Goal: Transaction & Acquisition: Download file/media

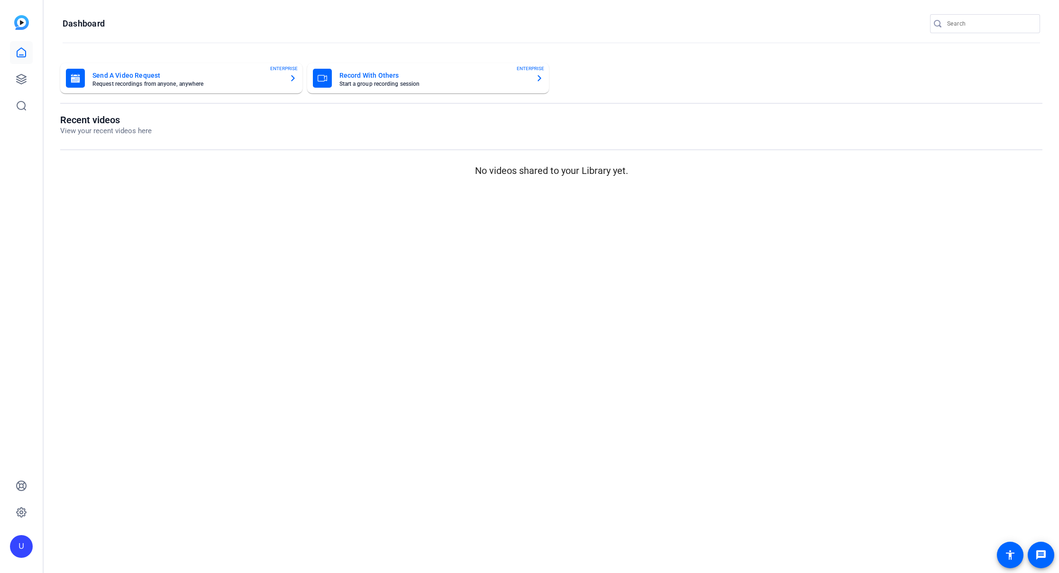
click at [188, 128] on openreel-page-title "Recent videos View your recent videos here" at bounding box center [551, 125] width 982 height 22
click at [16, 86] on link at bounding box center [21, 79] width 23 height 23
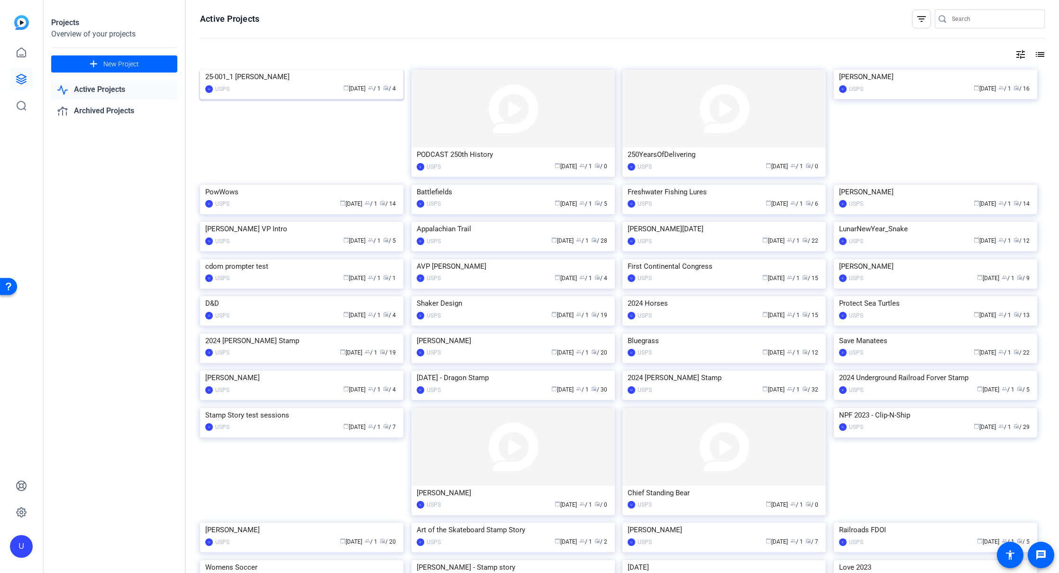
click at [259, 70] on img at bounding box center [301, 70] width 203 height 0
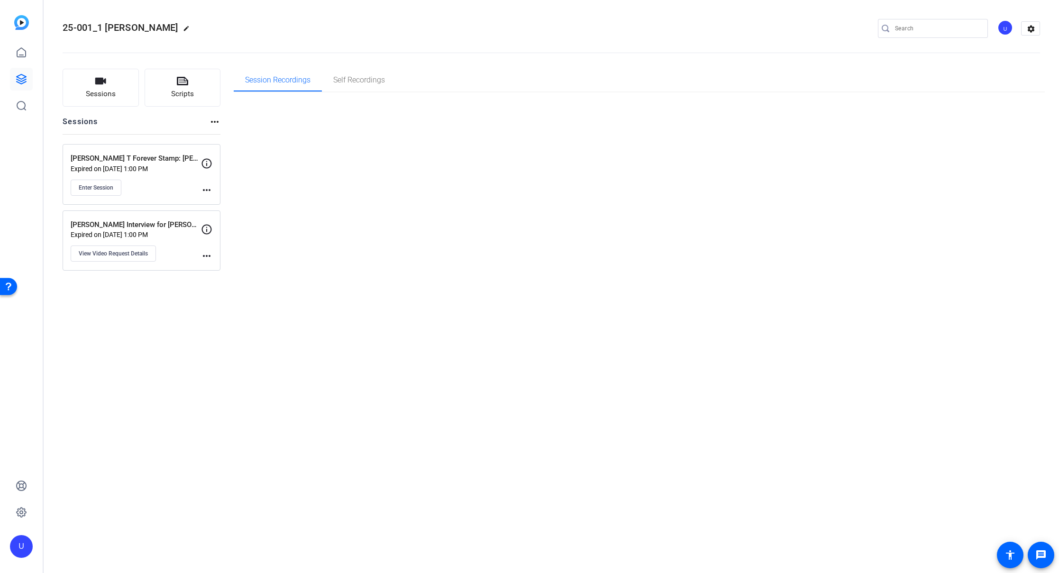
click at [259, 99] on div at bounding box center [640, 95] width 812 height 7
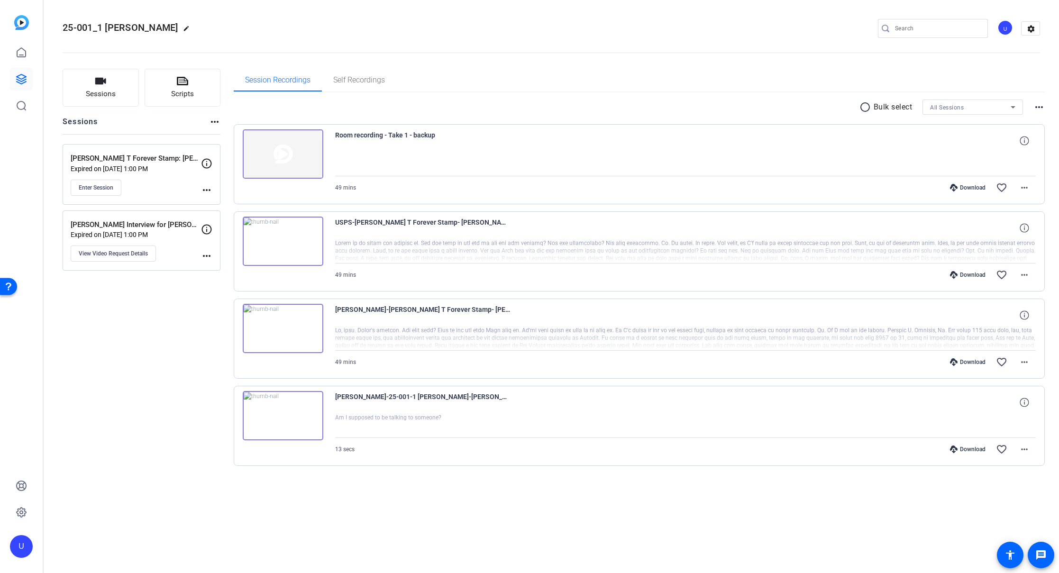
click at [969, 363] on div "Download" at bounding box center [967, 362] width 45 height 8
click at [1029, 367] on mat-icon "more_horiz" at bounding box center [1024, 361] width 11 height 11
click at [0, 0] on span "Download Original" at bounding box center [0, 0] width 0 height 0
click at [813, 241] on div at bounding box center [685, 251] width 701 height 24
click at [1023, 364] on mat-icon "more_horiz" at bounding box center [1024, 361] width 11 height 11
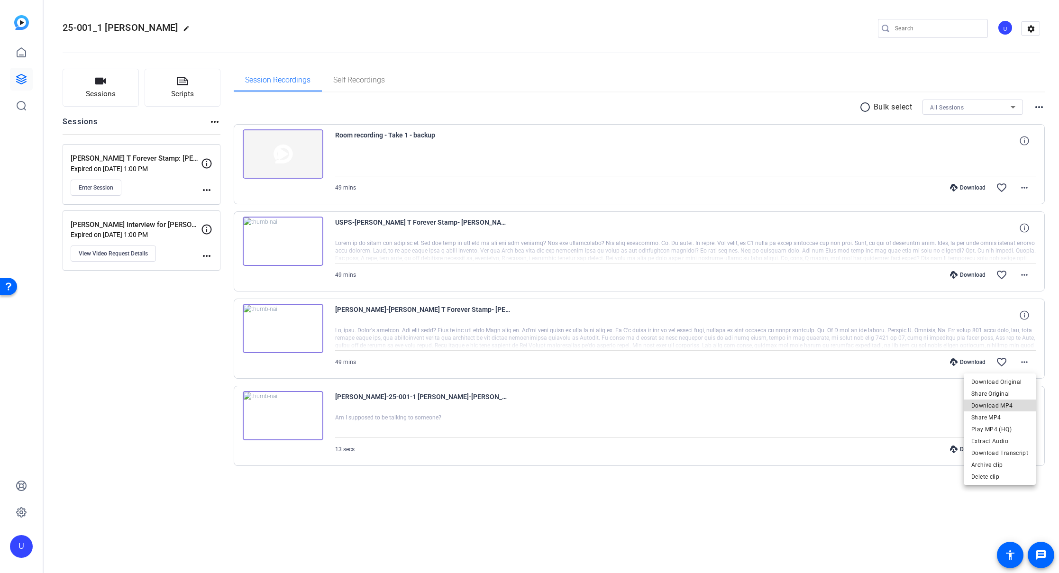
click at [1007, 409] on span "Download MP4" at bounding box center [999, 405] width 57 height 11
click at [1023, 271] on mat-icon "more_horiz" at bounding box center [1024, 274] width 11 height 11
click at [853, 282] on div at bounding box center [529, 286] width 1059 height 573
